Goal: Browse casually: Explore the website without a specific task or goal

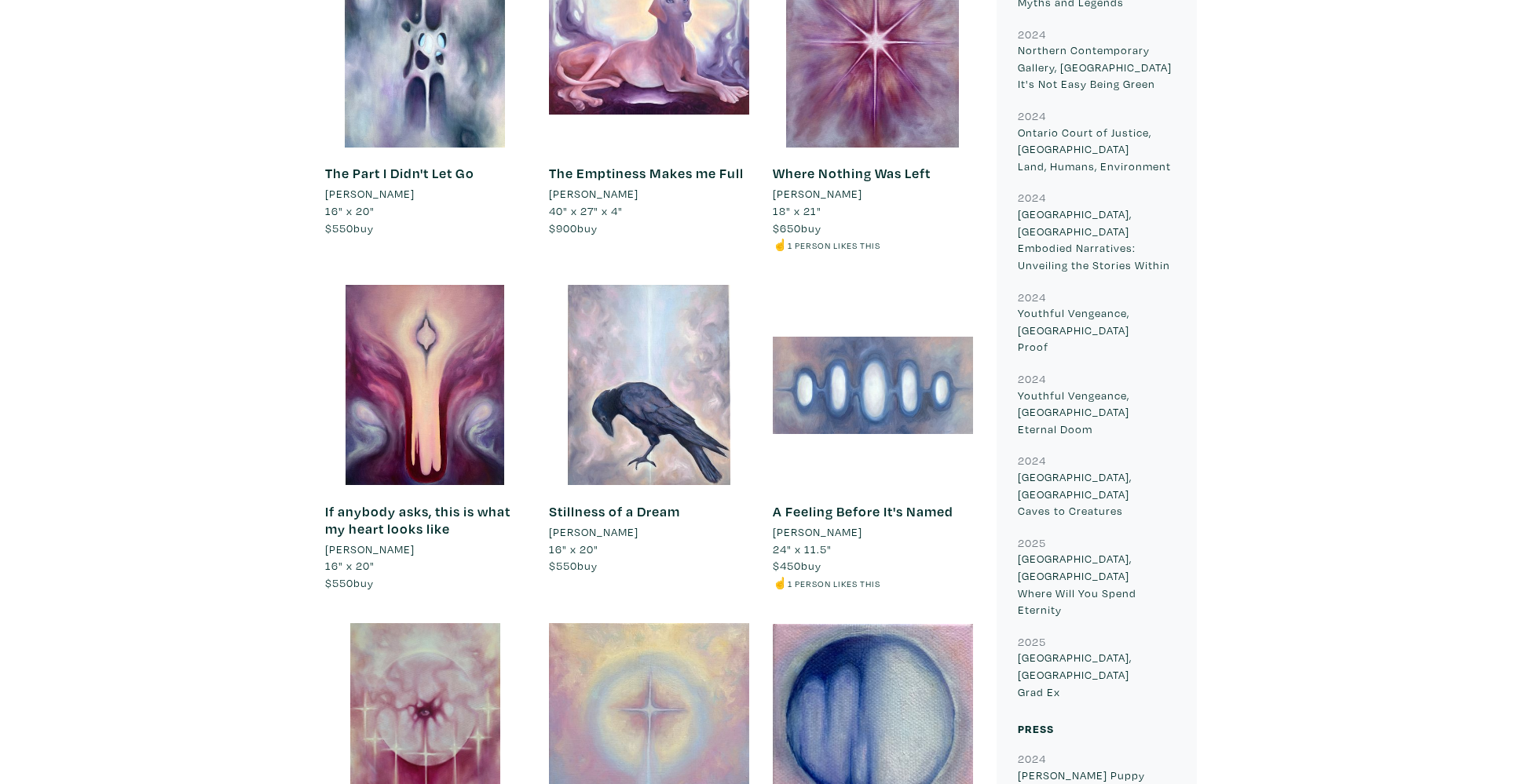
scroll to position [870, 0]
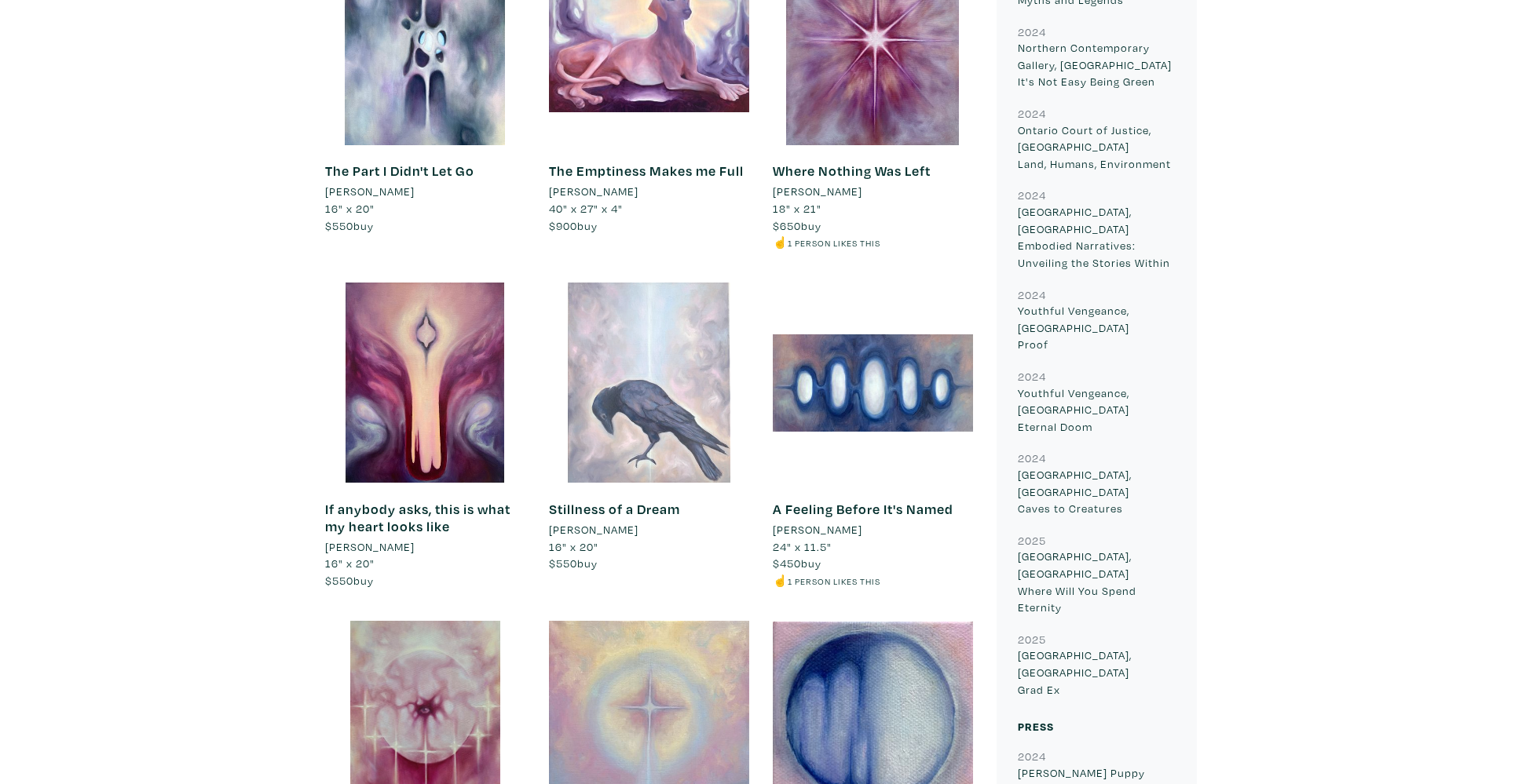
click at [701, 374] on div at bounding box center [649, 382] width 200 height 200
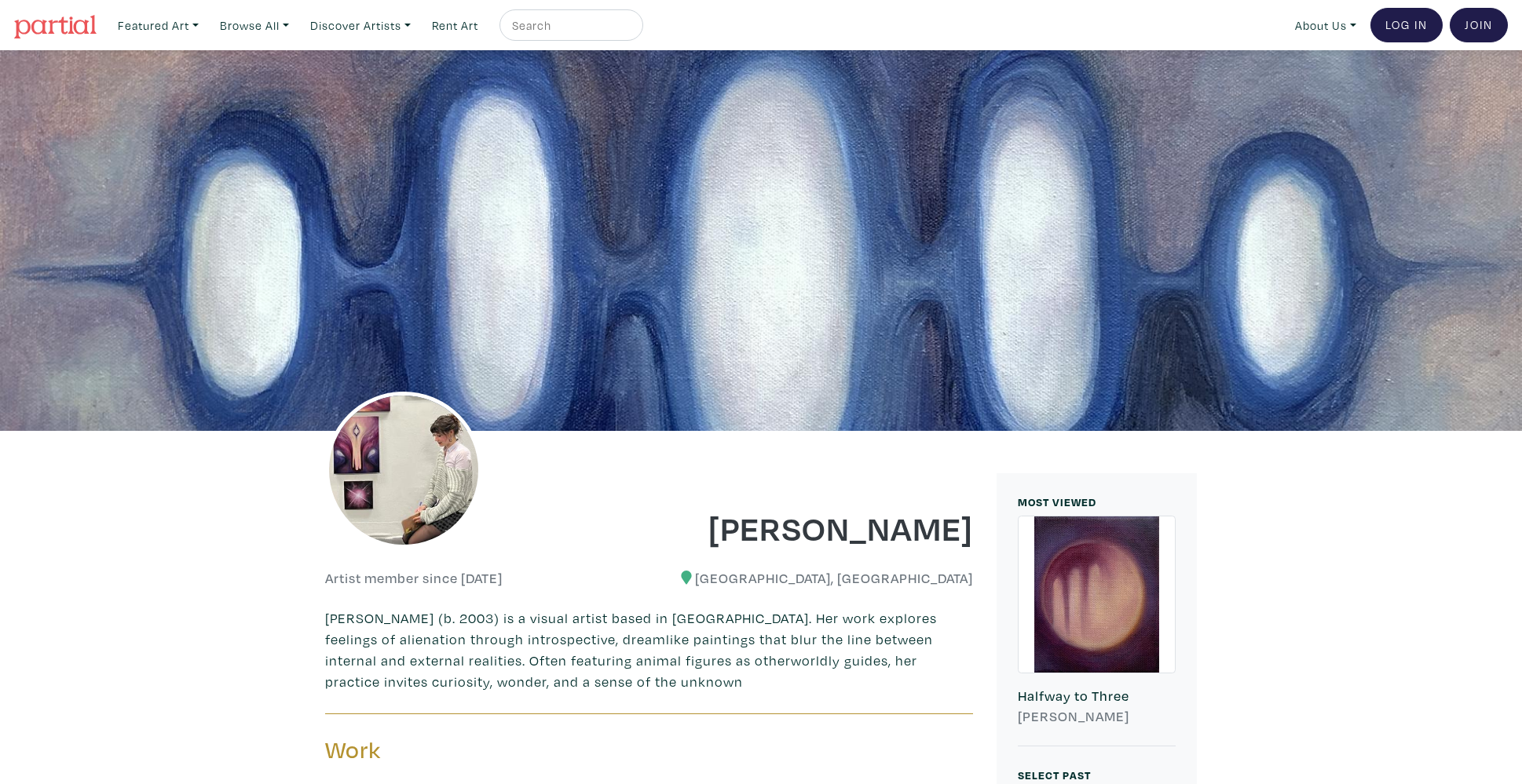
scroll to position [0, 0]
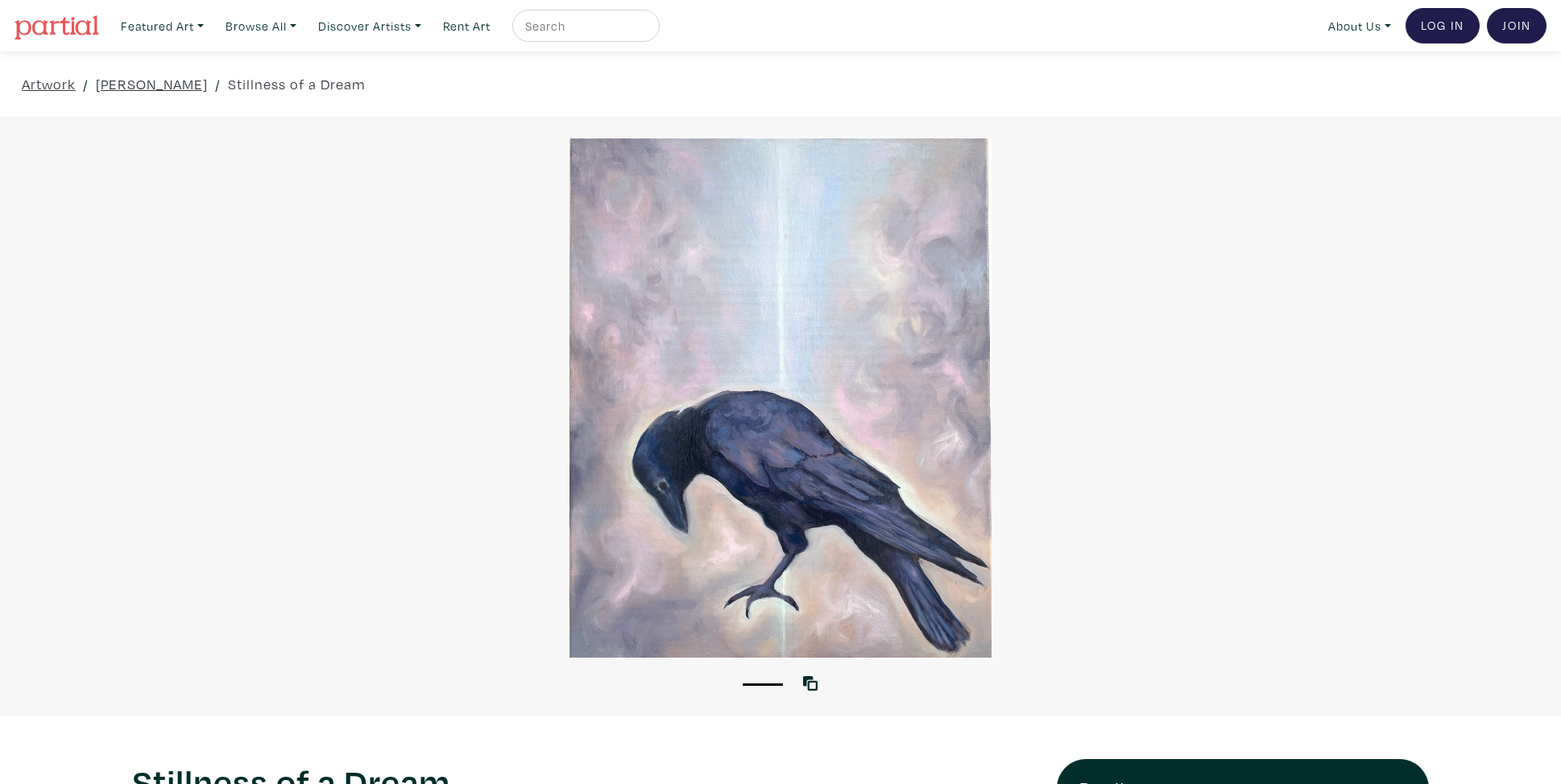
click at [750, 360] on div at bounding box center [780, 399] width 1561 height 520
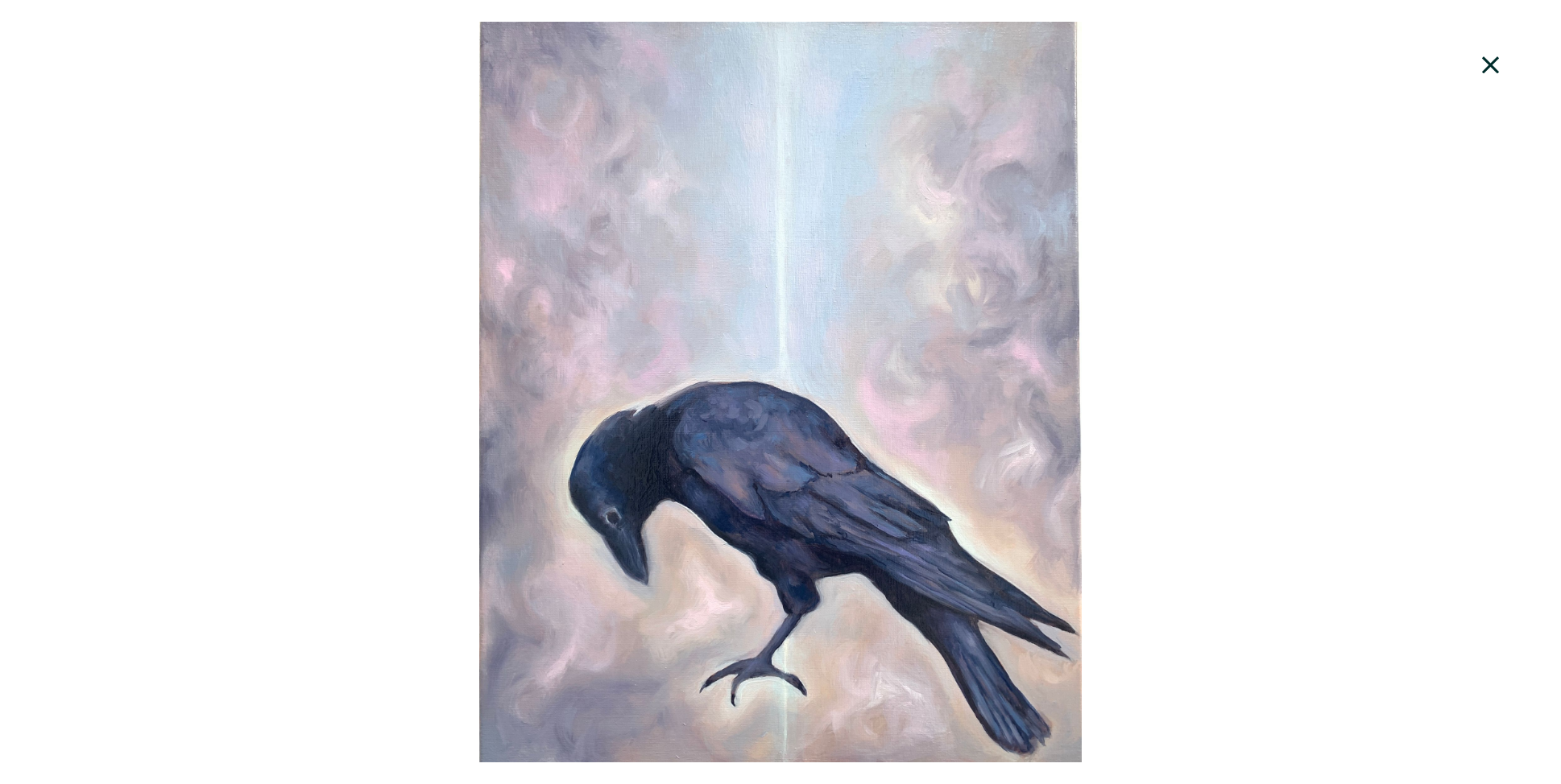
click at [1258, 346] on div at bounding box center [780, 392] width 1561 height 741
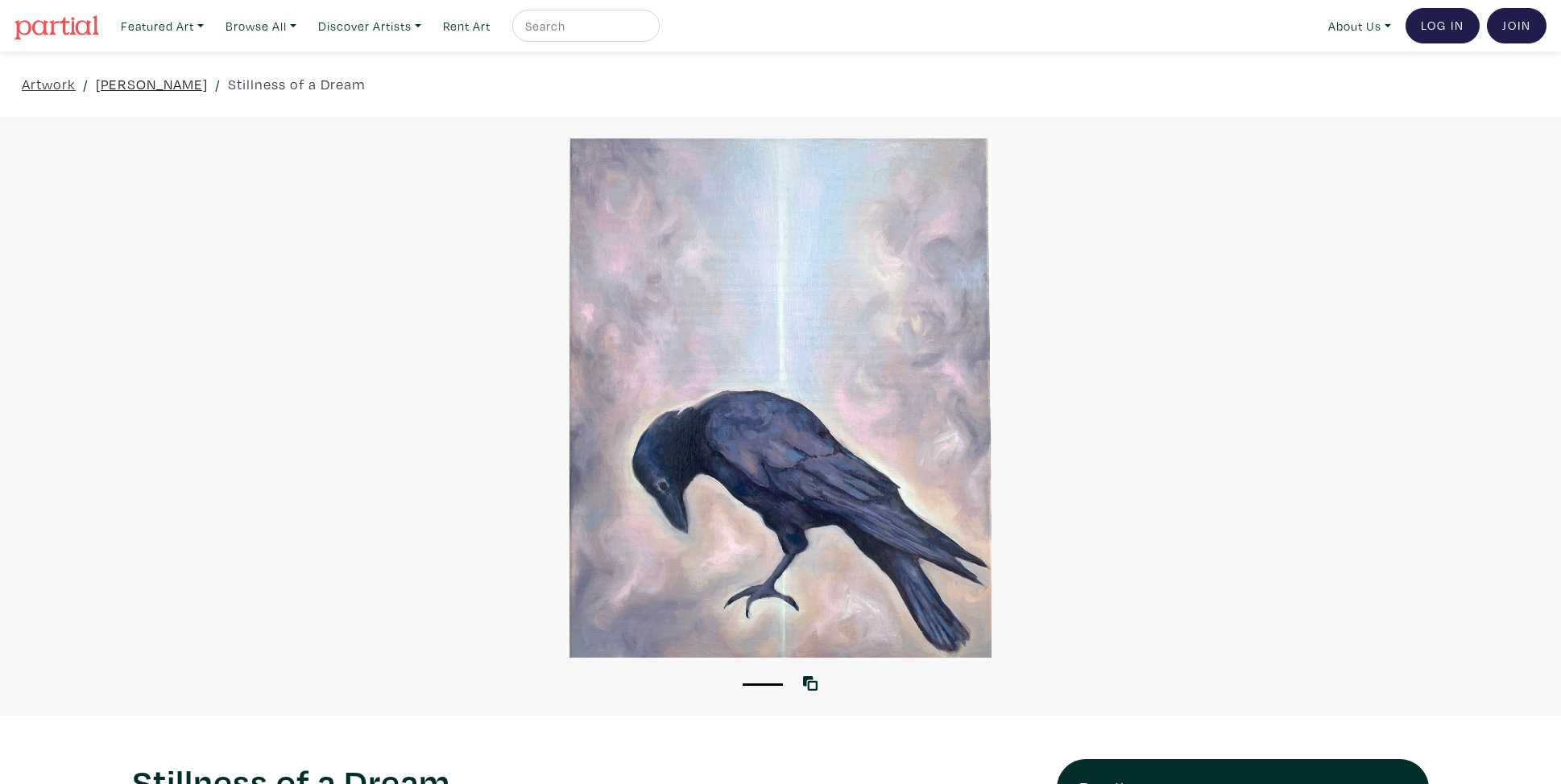
click at [182, 88] on link "[PERSON_NAME]" at bounding box center [152, 84] width 112 height 21
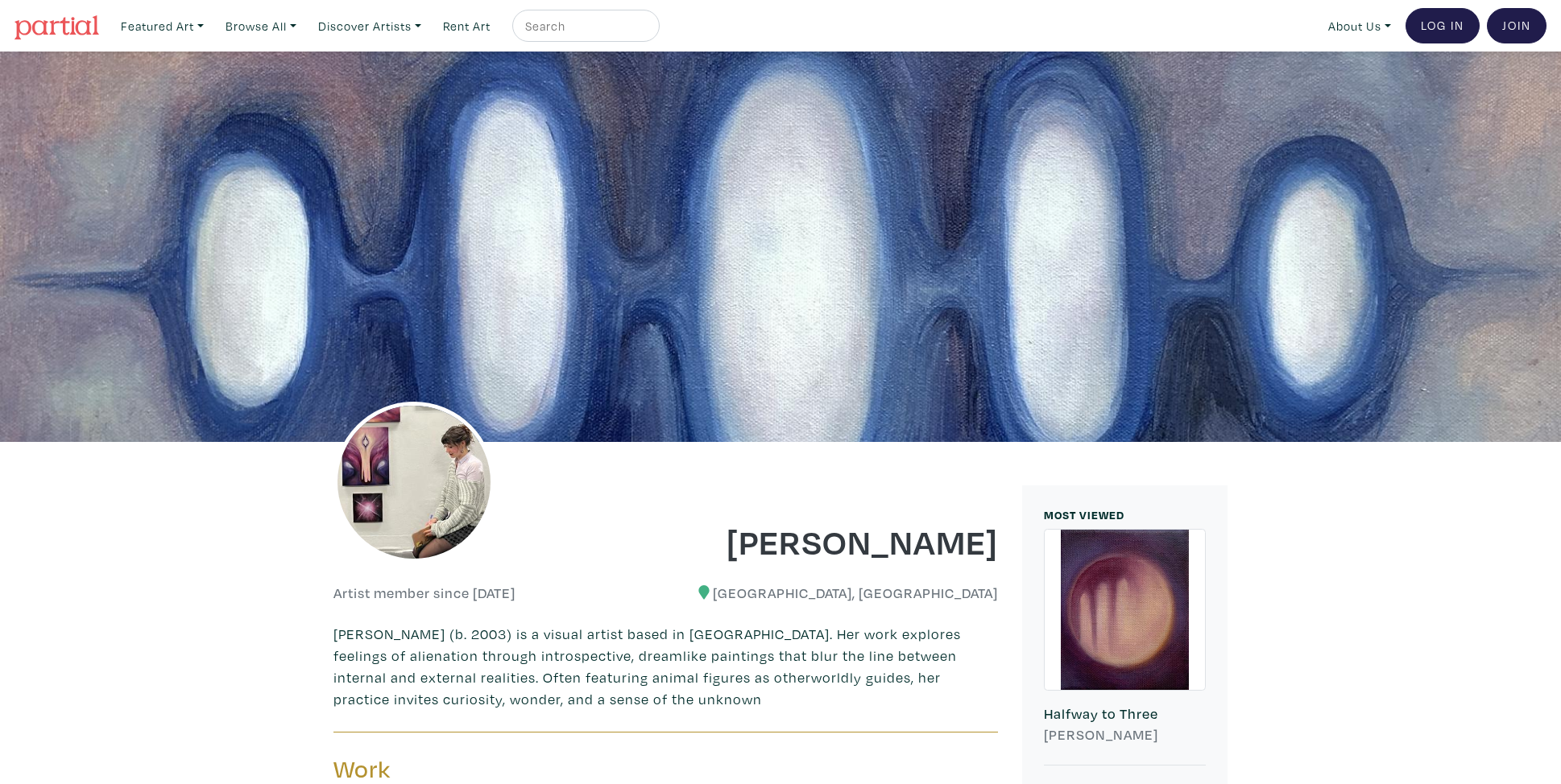
click at [403, 415] on img at bounding box center [414, 482] width 161 height 161
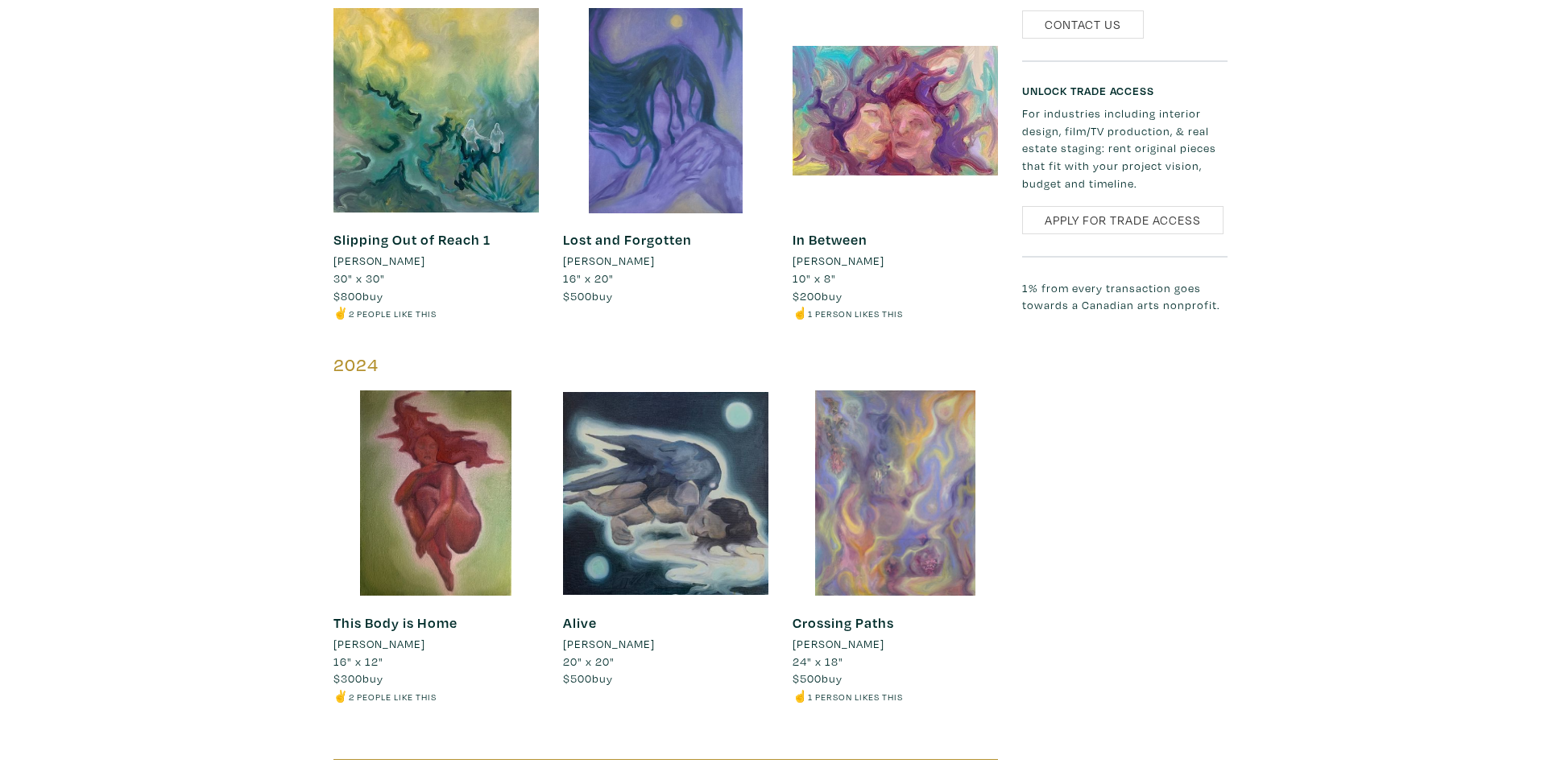
scroll to position [2524, 0]
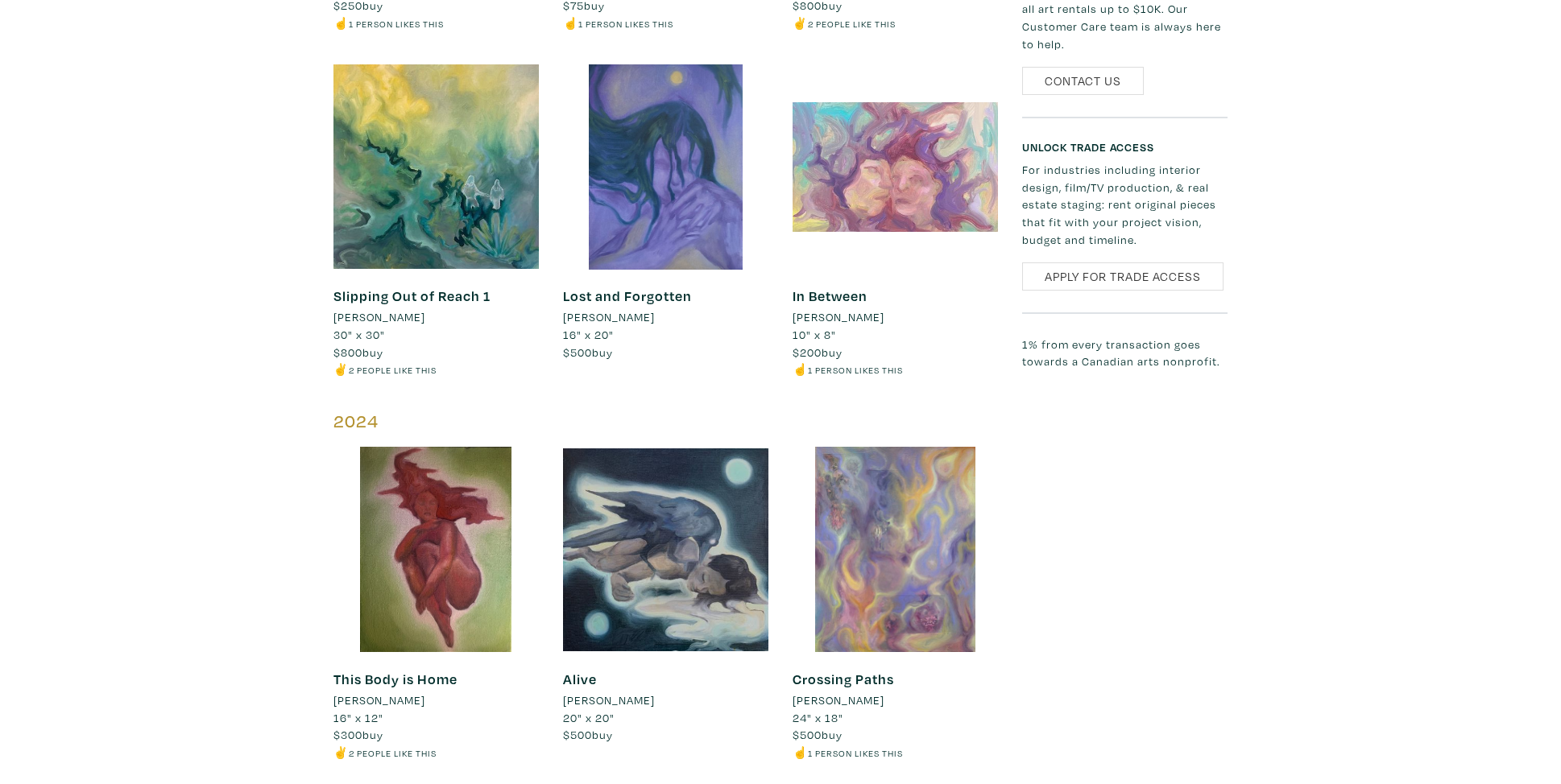
click at [859, 185] on div at bounding box center [894, 166] width 206 height 206
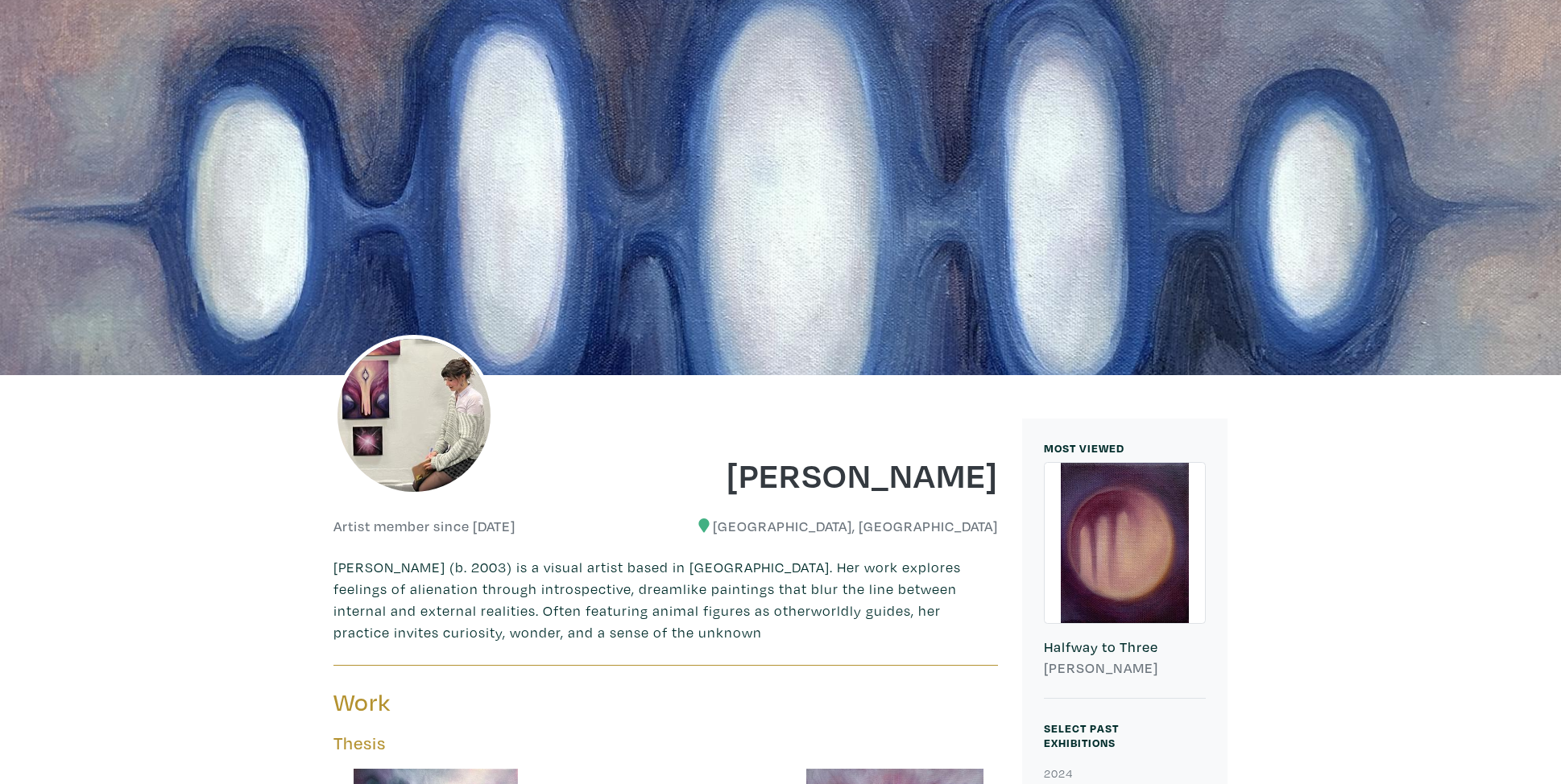
scroll to position [66, 0]
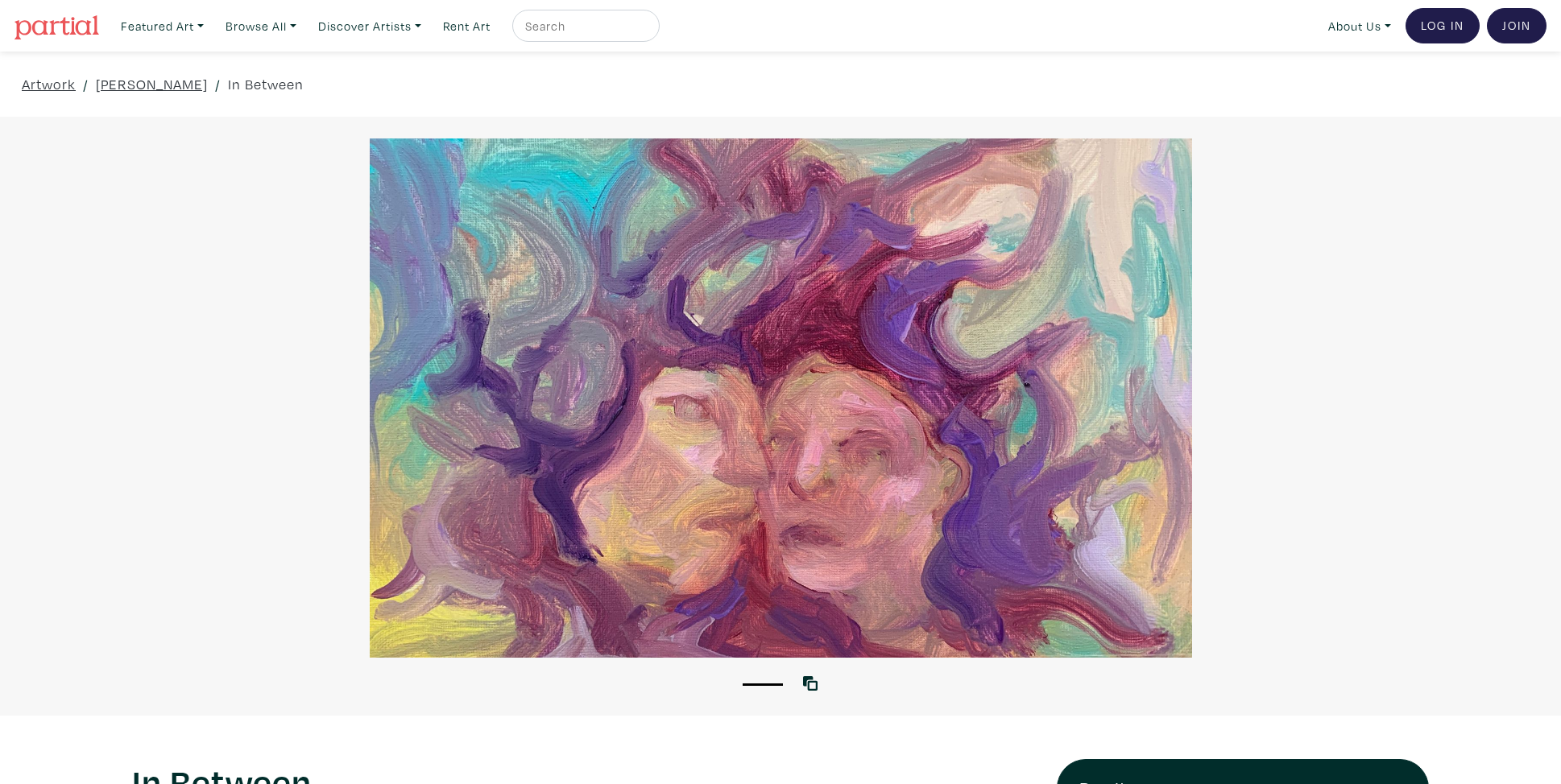
click at [822, 272] on div at bounding box center [780, 399] width 1561 height 520
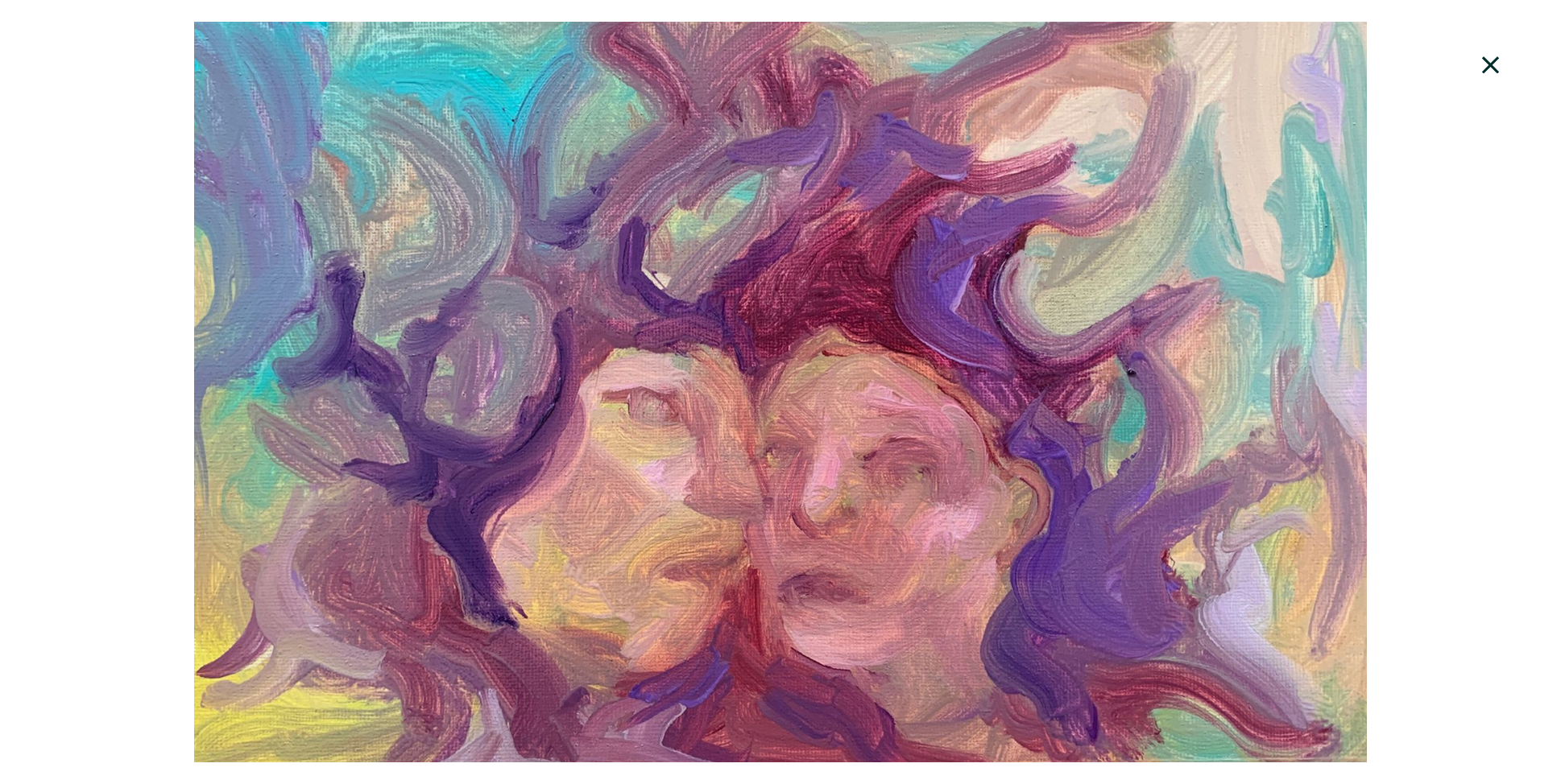
scroll to position [907, 0]
click at [1453, 286] on div at bounding box center [780, 392] width 1561 height 741
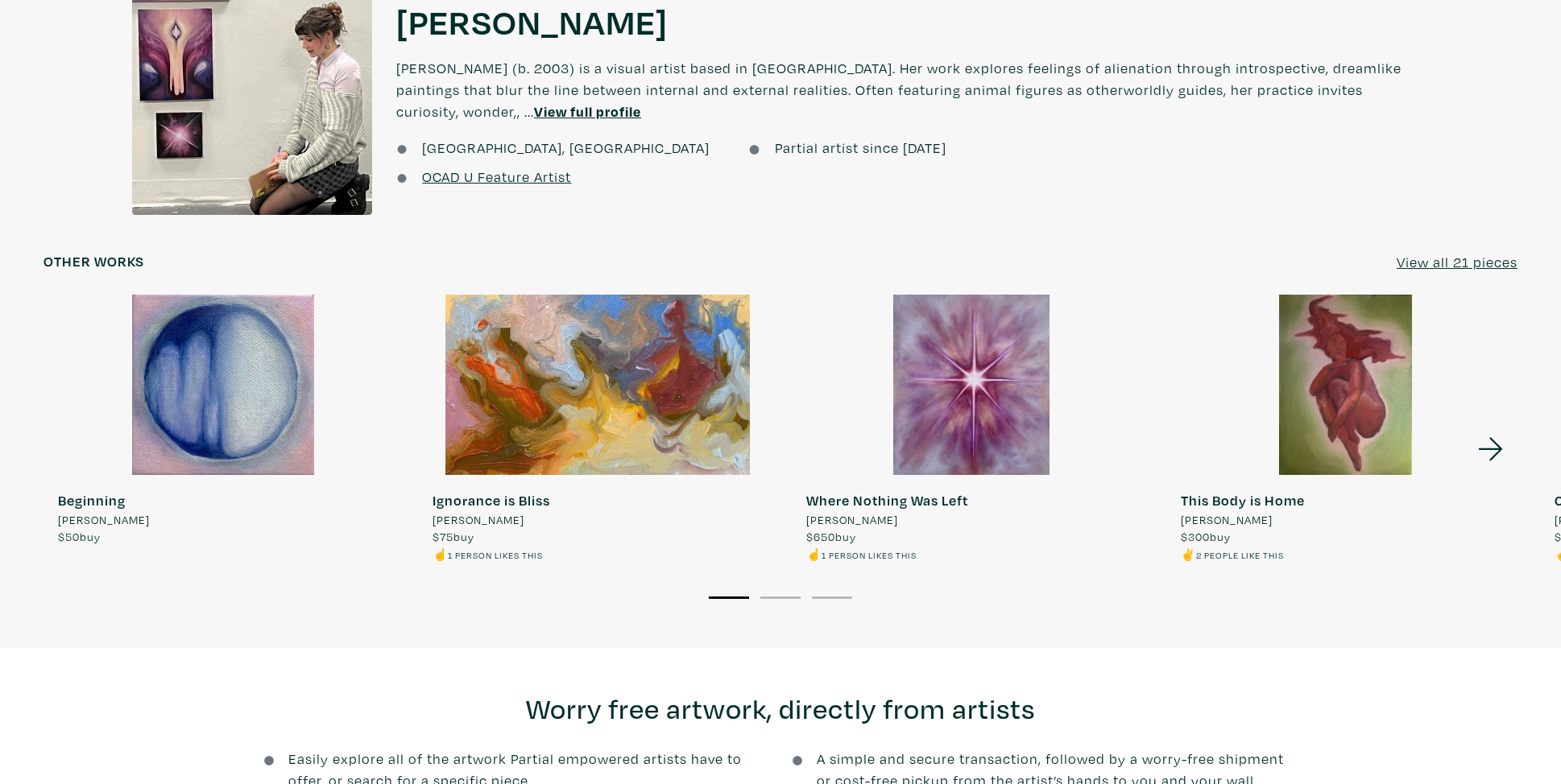
scroll to position [1377, 0]
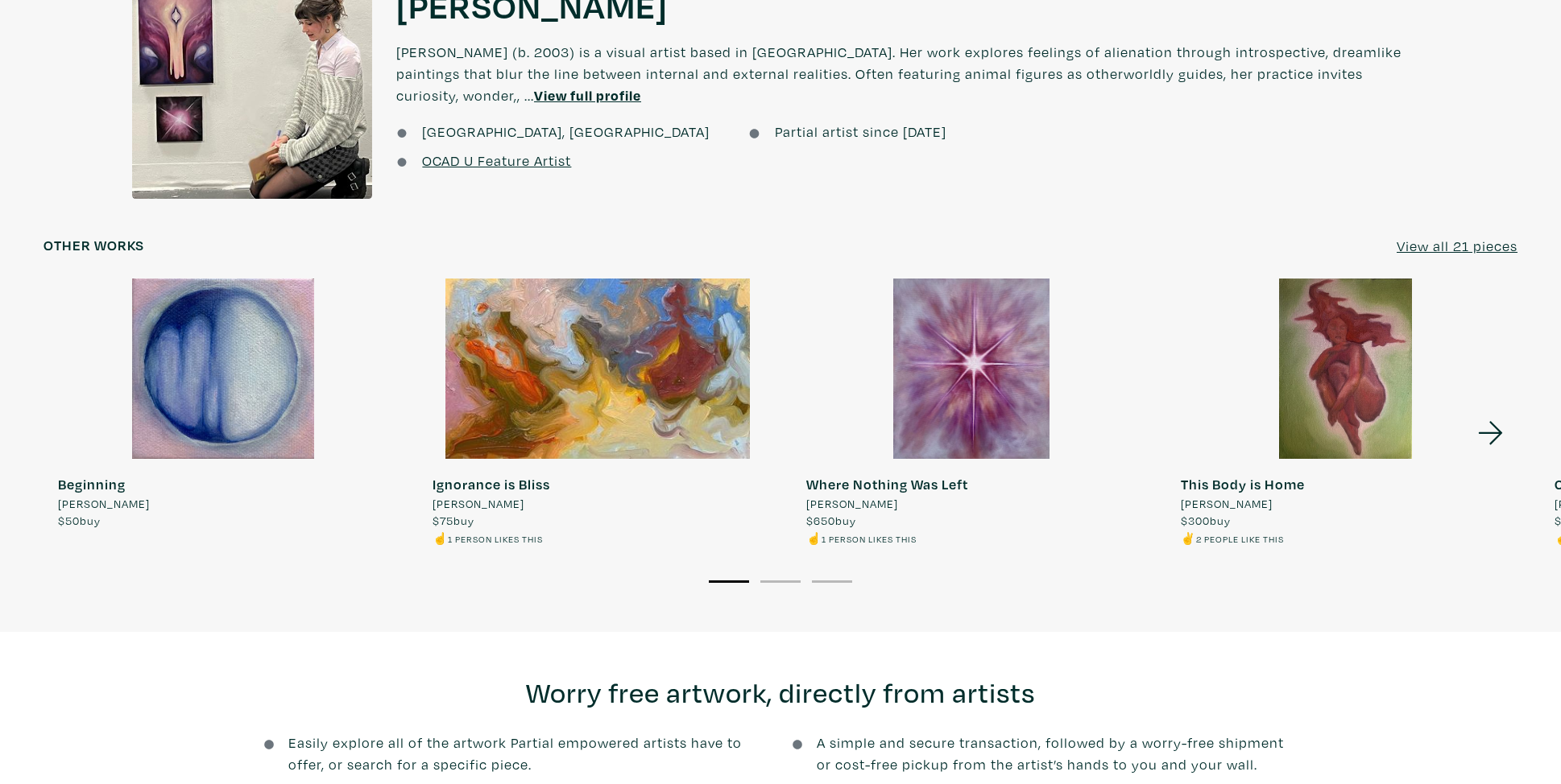
click at [321, 101] on div at bounding box center [252, 79] width 240 height 240
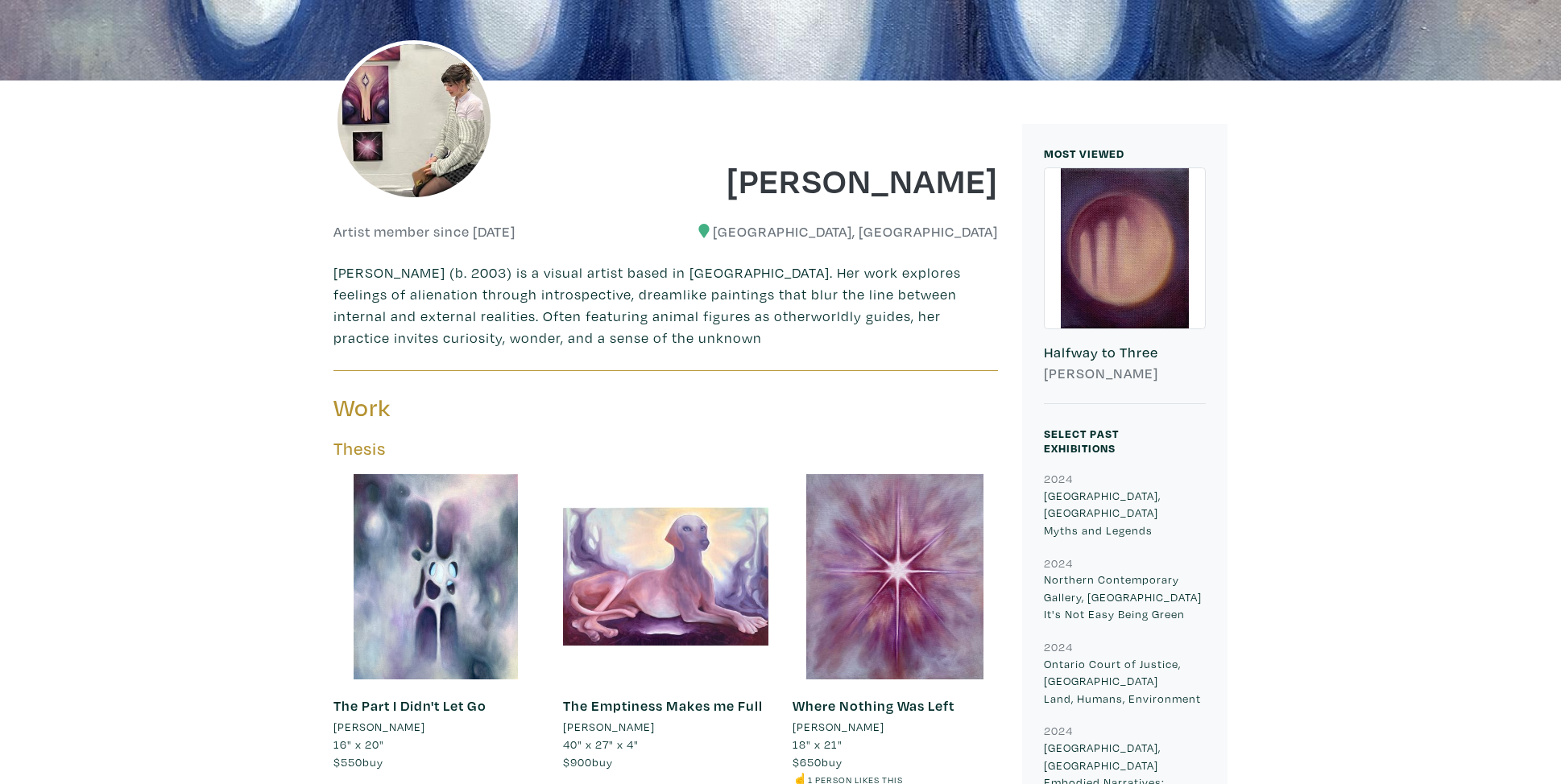
scroll to position [353, 0]
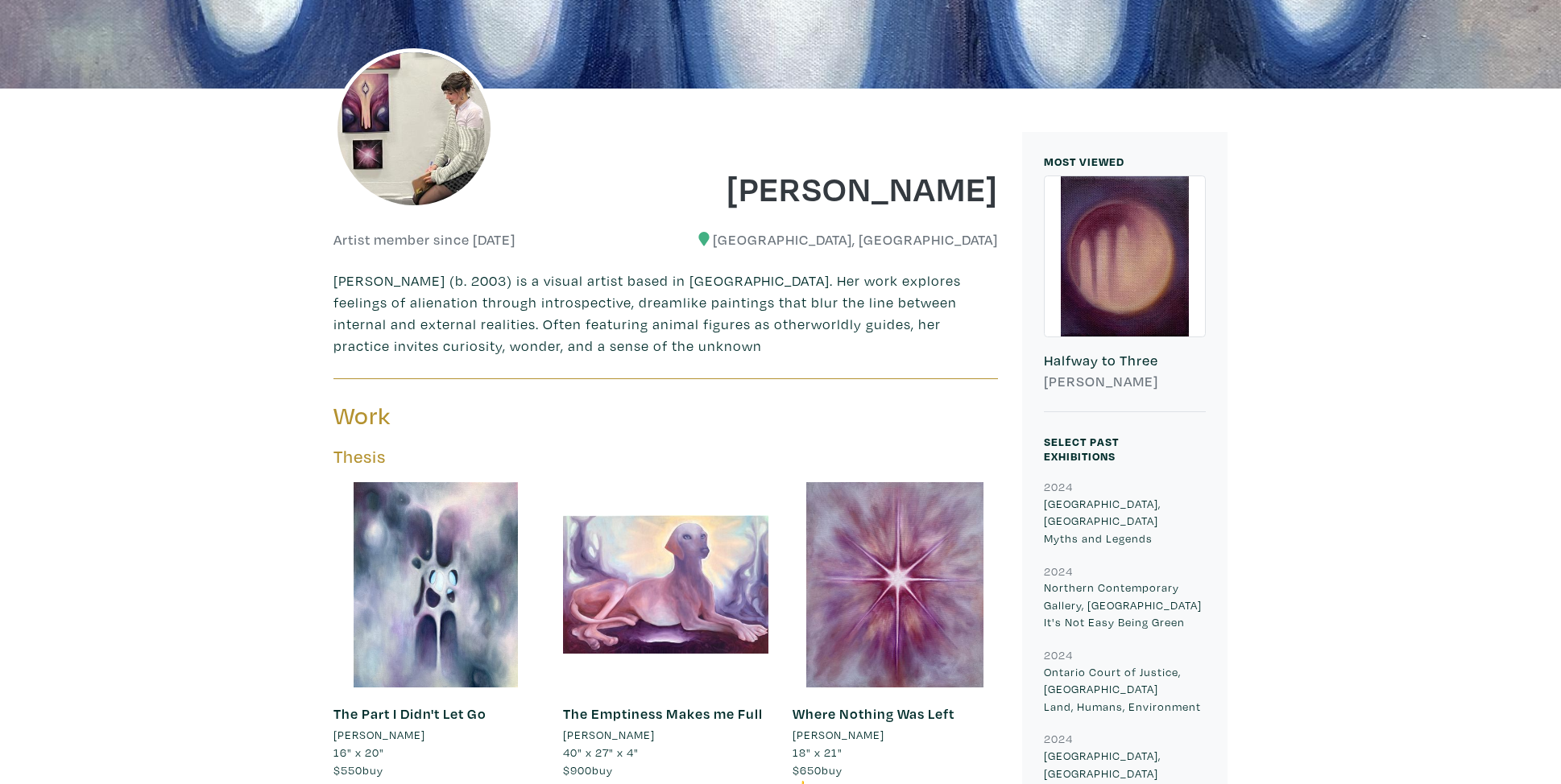
click at [449, 174] on img at bounding box center [414, 128] width 161 height 161
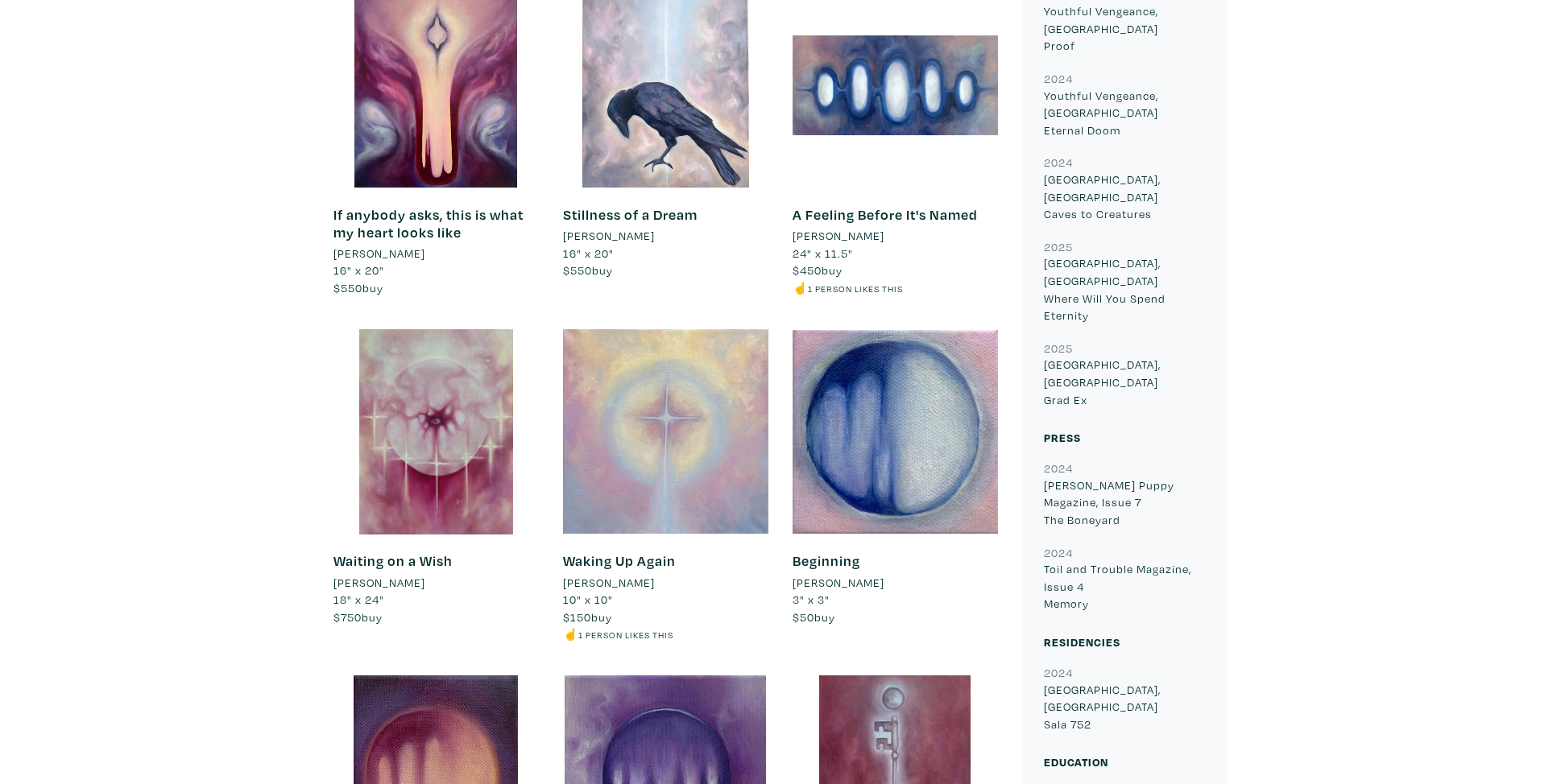
scroll to position [1220, 0]
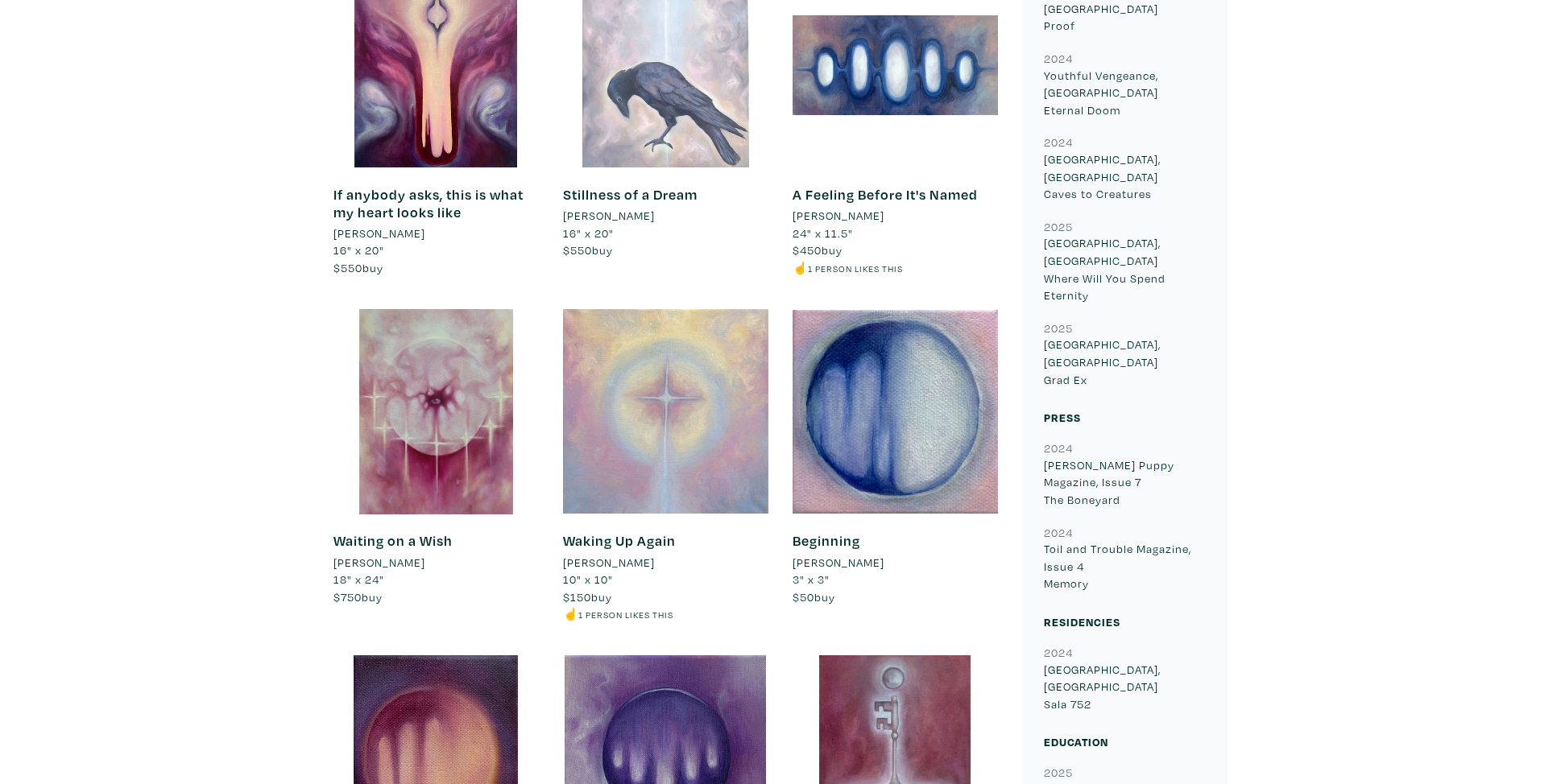
click at [716, 129] on div at bounding box center [666, 64] width 206 height 206
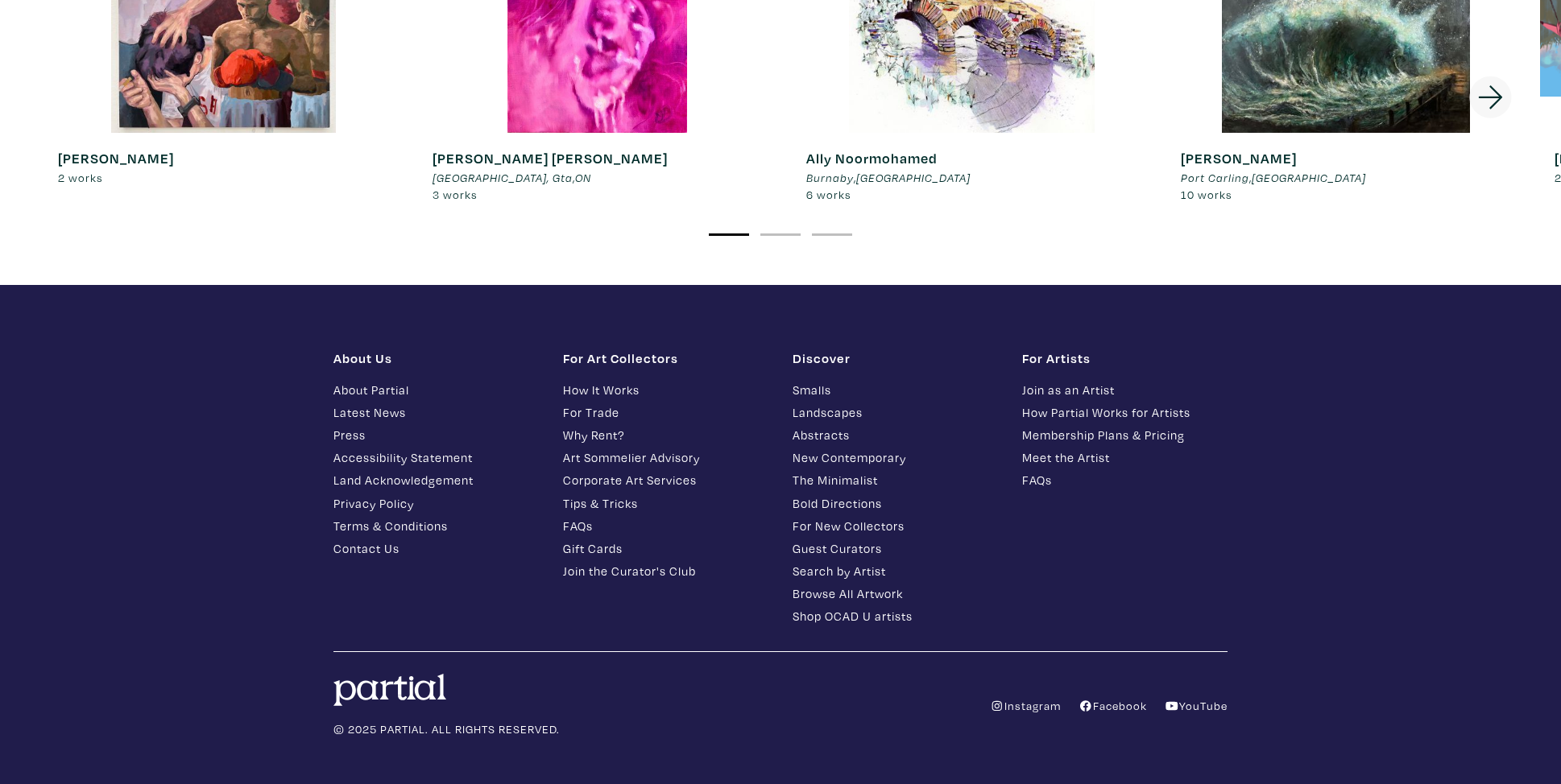
scroll to position [3138, 0]
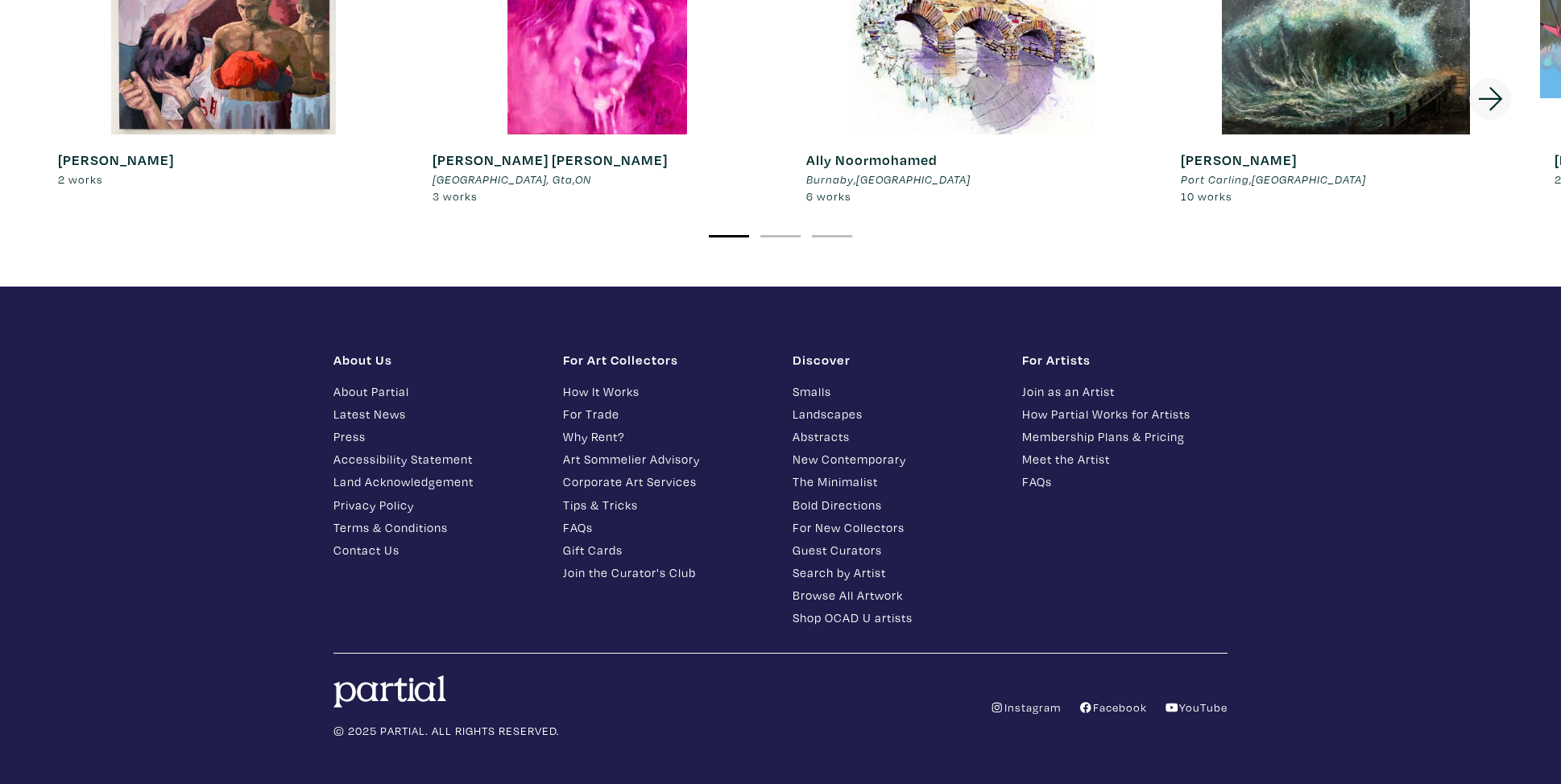
click at [415, 678] on img at bounding box center [390, 691] width 113 height 32
click at [416, 675] on img at bounding box center [390, 691] width 113 height 32
click at [382, 352] on h1 "About Us" at bounding box center [436, 360] width 206 height 16
click at [394, 383] on link "About Partial" at bounding box center [436, 392] width 206 height 19
